Goal: Task Accomplishment & Management: Manage account settings

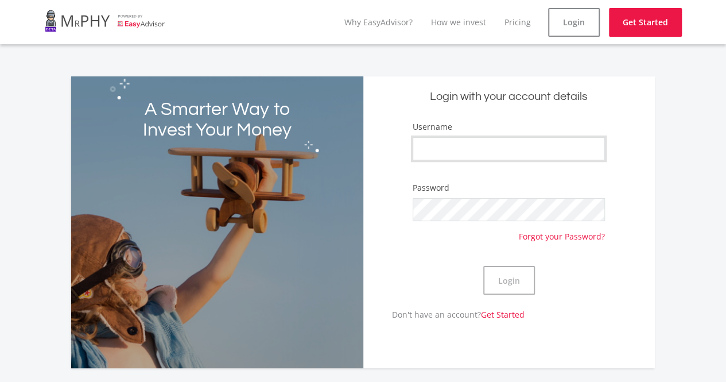
click at [507, 143] on input "Username" at bounding box center [509, 148] width 192 height 23
type input "TanyaR69"
click at [506, 279] on button "Login" at bounding box center [509, 280] width 52 height 29
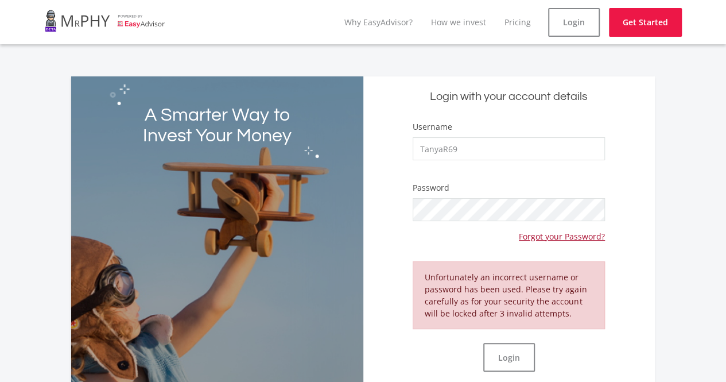
click at [573, 232] on link "Forgot your Password?" at bounding box center [562, 231] width 86 height 21
click at [577, 18] on link "Login" at bounding box center [574, 22] width 52 height 29
click at [567, 26] on link "Login" at bounding box center [574, 22] width 52 height 29
click at [564, 236] on link "Forgot your Password?" at bounding box center [562, 231] width 86 height 21
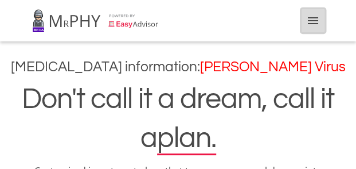
click at [314, 22] on icon "menu" at bounding box center [313, 21] width 14 height 14
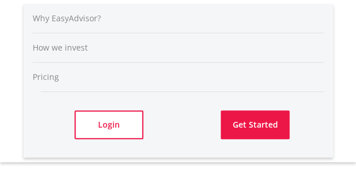
scroll to position [57, 0]
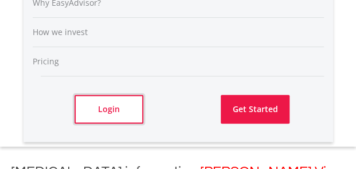
click at [110, 107] on link "Login" at bounding box center [109, 109] width 69 height 29
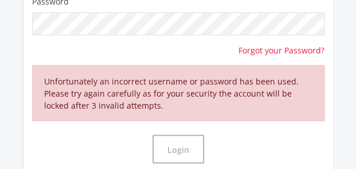
scroll to position [402, 0]
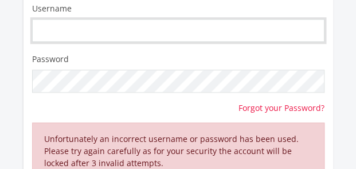
click at [83, 30] on input "Username" at bounding box center [178, 30] width 293 height 23
type input "Tanya69"
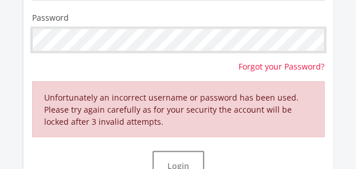
scroll to position [459, 0]
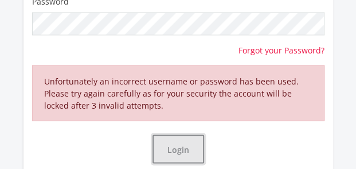
click at [179, 147] on button "Login" at bounding box center [179, 148] width 52 height 29
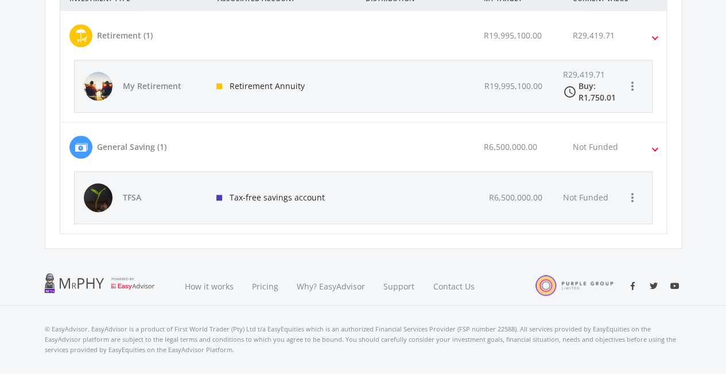
scroll to position [628, 0]
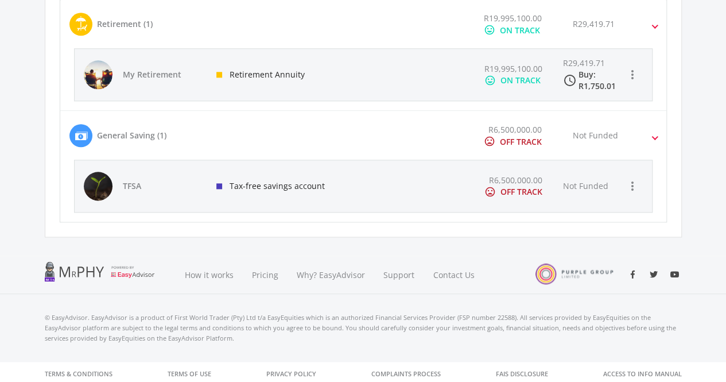
click at [356, 77] on div "ON TRACK" at bounding box center [520, 80] width 40 height 11
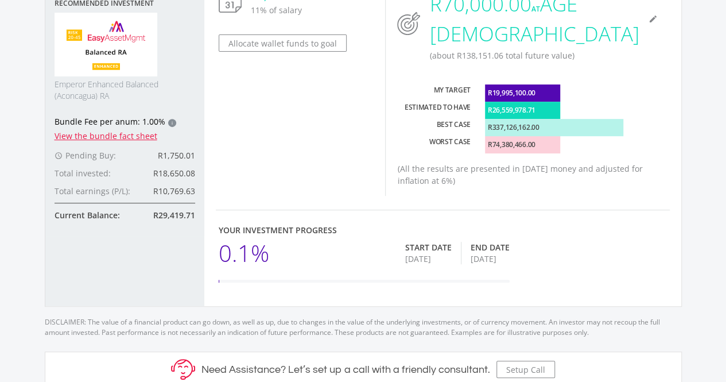
scroll to position [145, 0]
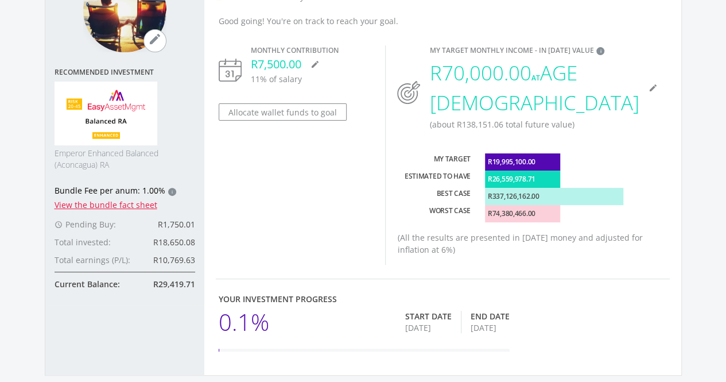
click at [170, 168] on div "R1,750.01" at bounding box center [167, 224] width 56 height 12
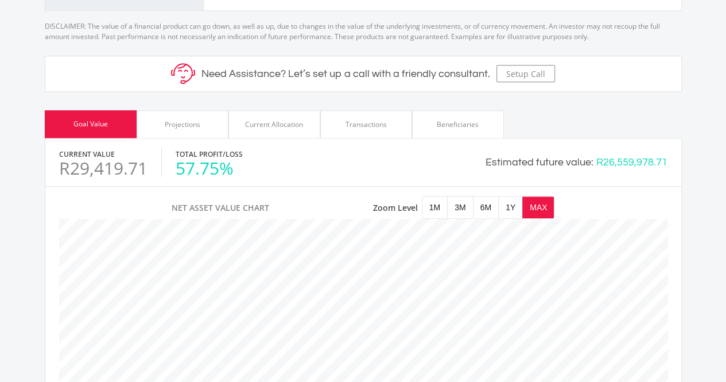
scroll to position [402, 0]
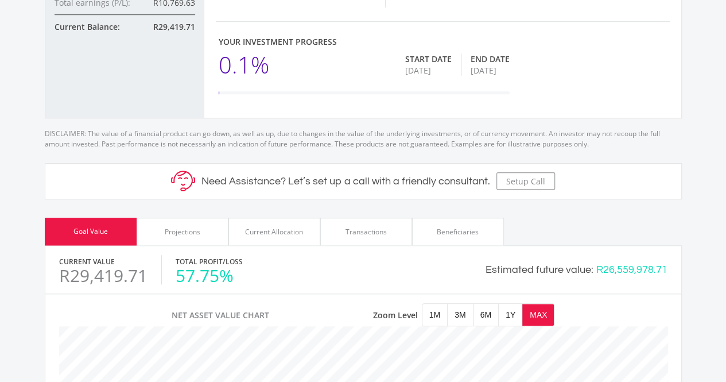
click at [174, 168] on div "Projections" at bounding box center [183, 232] width 36 height 10
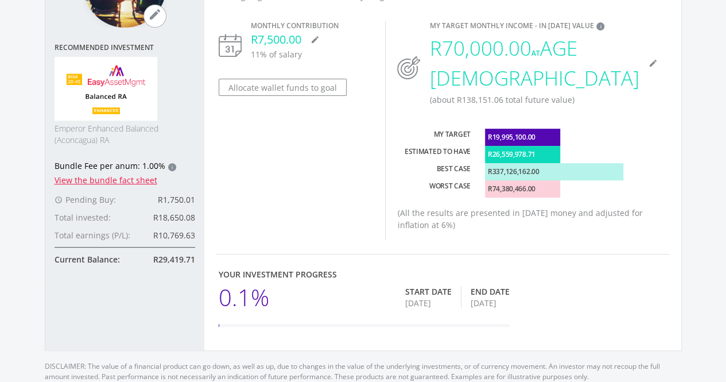
scroll to position [62, 0]
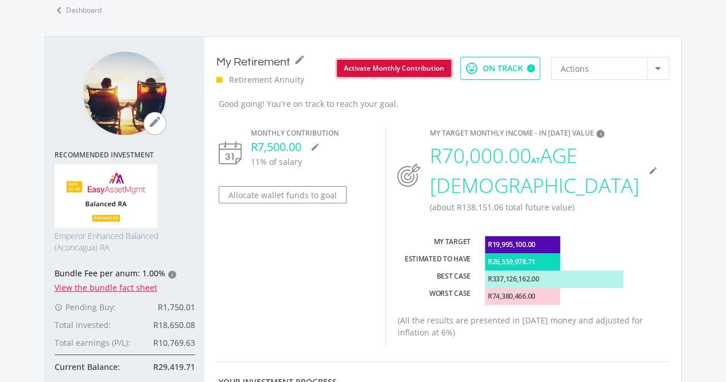
click at [356, 69] on button "Activate Monthly Contribution" at bounding box center [394, 68] width 114 height 17
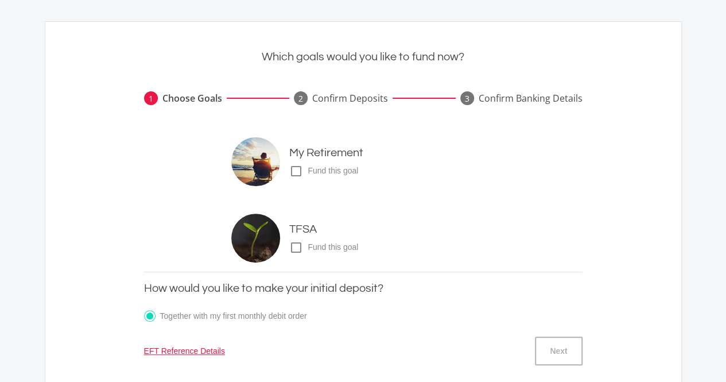
click at [298, 167] on icon "check_box_outline_blank" at bounding box center [296, 171] width 14 height 14
click at [278, 166] on input "check_box_outline_blank check_box Fund this goal" at bounding box center [278, 166] width 0 height 0
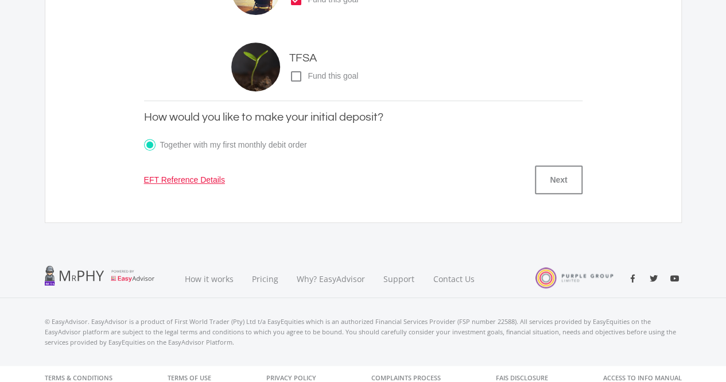
scroll to position [240, 0]
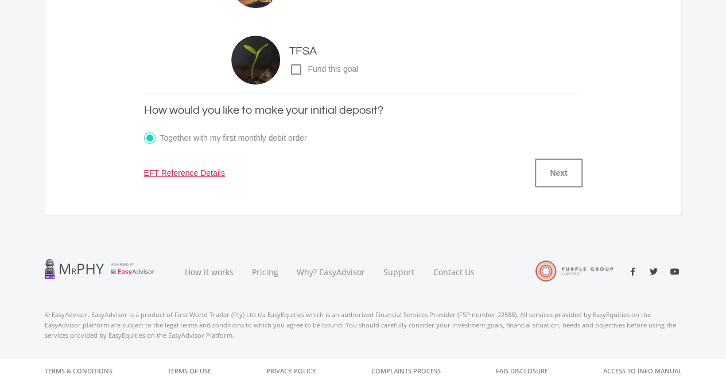
click at [186, 167] on link "EFT Reference Details" at bounding box center [184, 173] width 81 height 12
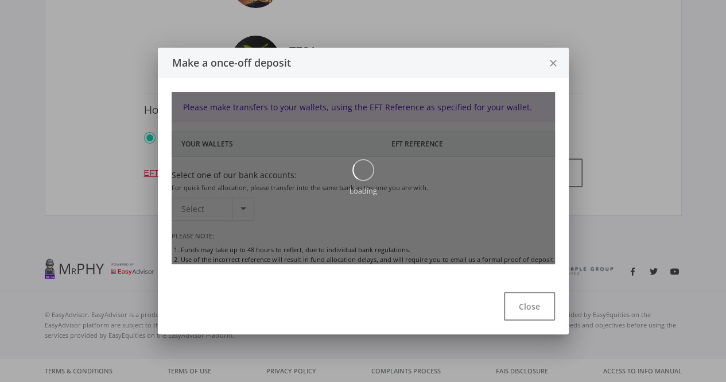
scroll to position [0, 0]
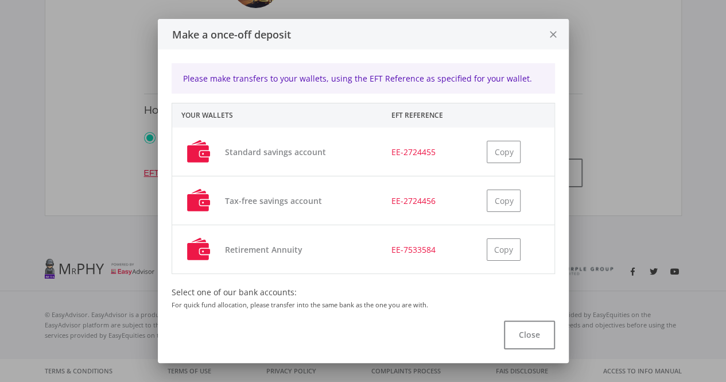
drag, startPoint x: 549, startPoint y: 32, endPoint x: 553, endPoint y: 41, distance: 10.3
click at [356, 33] on icon "close" at bounding box center [552, 35] width 11 height 30
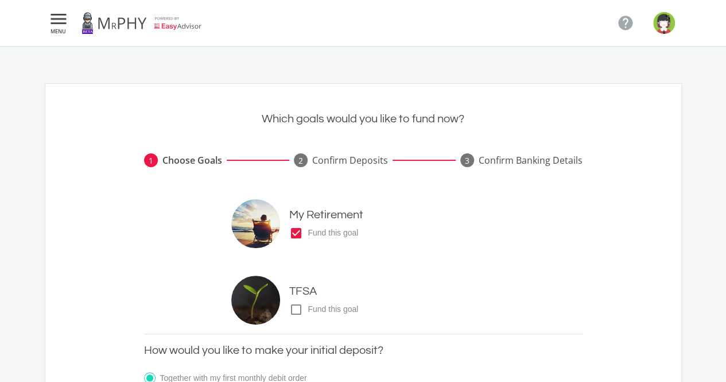
scroll to position [240, 0]
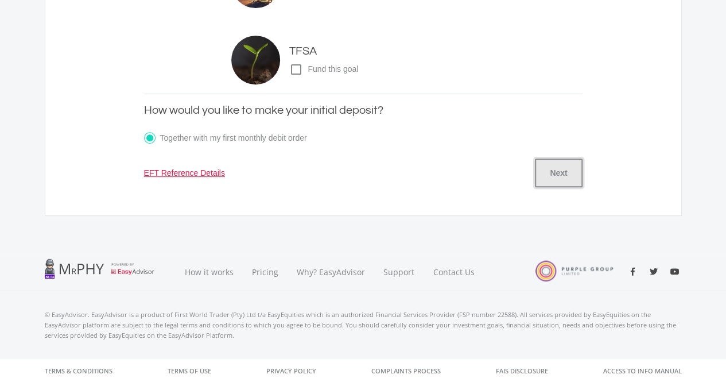
click at [356, 168] on button "Next" at bounding box center [558, 172] width 47 height 29
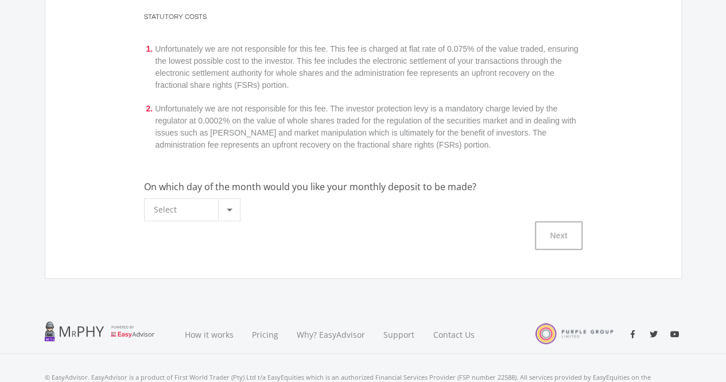
scroll to position [172, 0]
